Goal: Complete application form

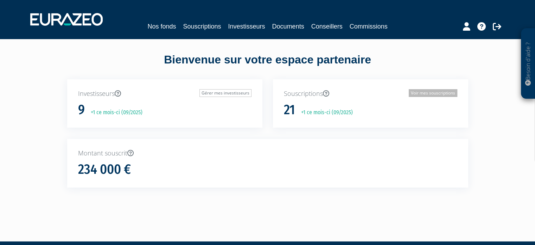
click at [414, 92] on link "Voir mes souscriptions" at bounding box center [433, 93] width 49 height 8
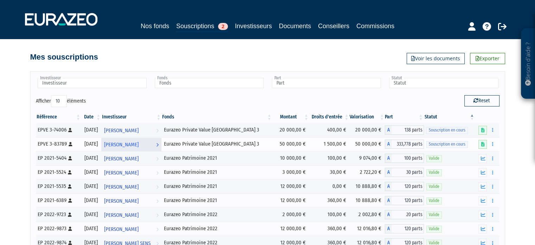
click at [139, 144] on span "[PERSON_NAME]" at bounding box center [121, 144] width 34 height 13
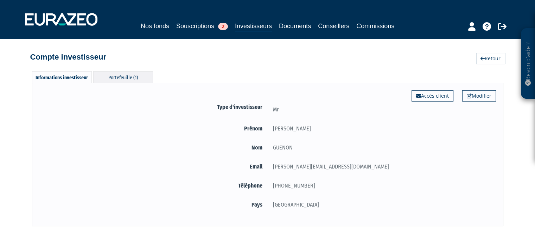
click at [131, 75] on div "Portefeuille (1)" at bounding box center [123, 77] width 60 height 12
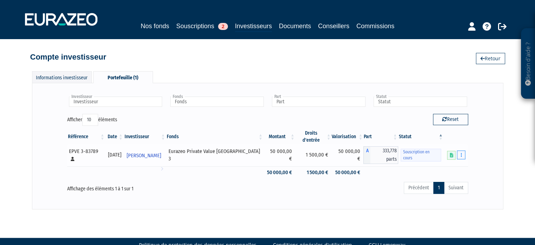
click at [463, 150] on button "button" at bounding box center [461, 154] width 8 height 9
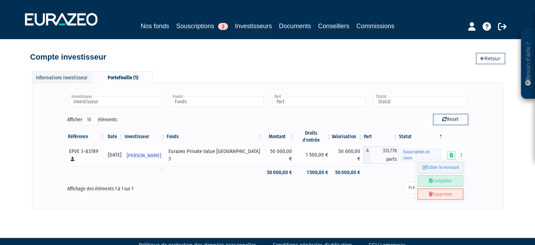
click at [455, 175] on link "Compléter" at bounding box center [441, 181] width 46 height 12
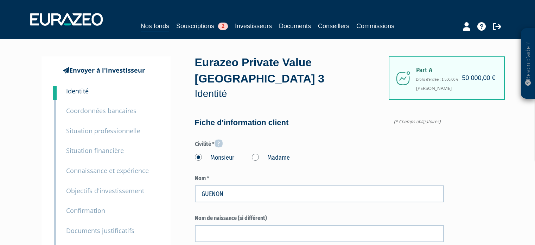
scroll to position [863, 0]
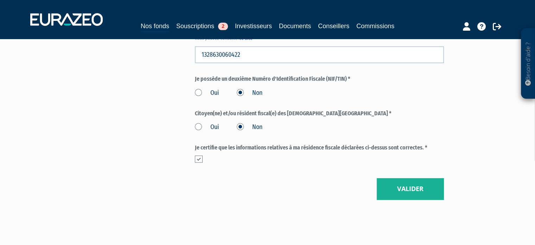
type input "6 21 49 41 80"
click at [411, 189] on button "Valider" at bounding box center [410, 189] width 67 height 22
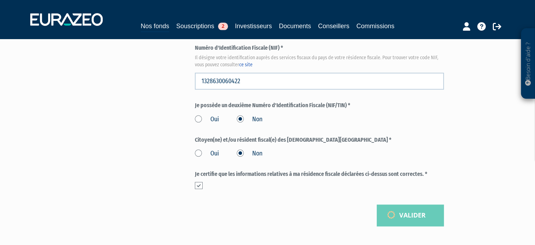
scroll to position [885, 0]
